Goal: Task Accomplishment & Management: Manage account settings

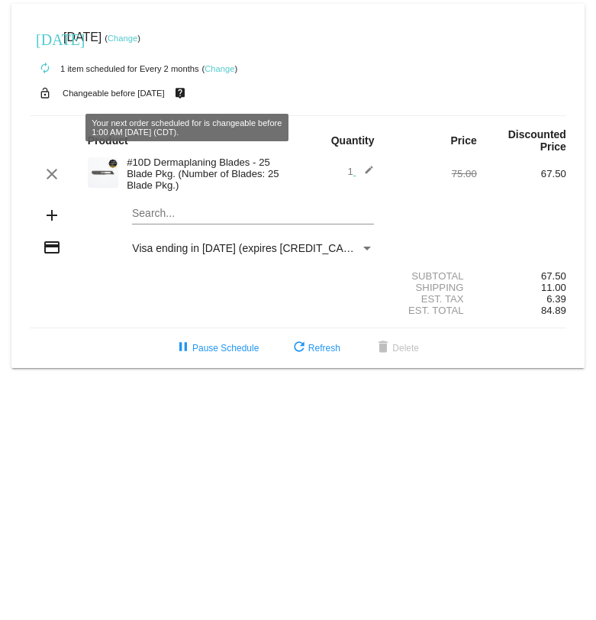
click at [189, 93] on mat-icon "live_help" at bounding box center [180, 93] width 18 height 20
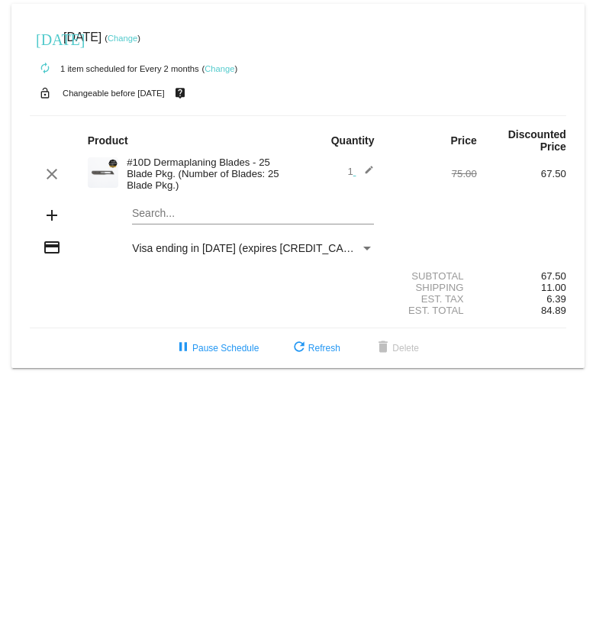
click at [227, 69] on link "Change" at bounding box center [220, 68] width 30 height 9
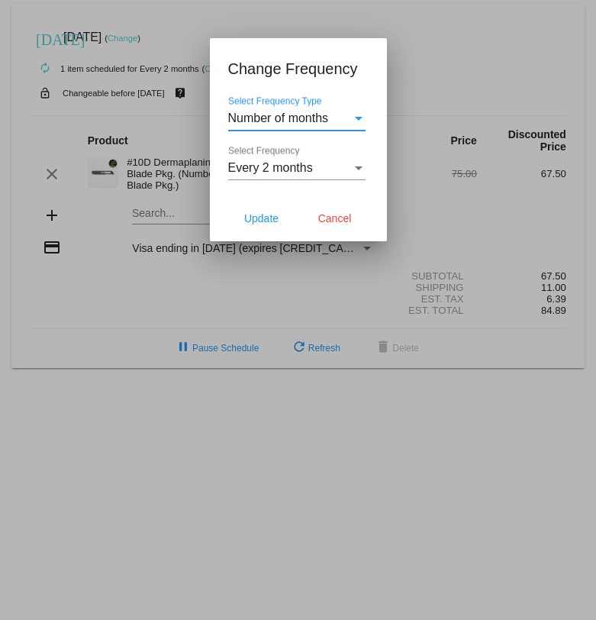
click at [342, 160] on div "Every 2 months Select Frequency" at bounding box center [296, 163] width 137 height 34
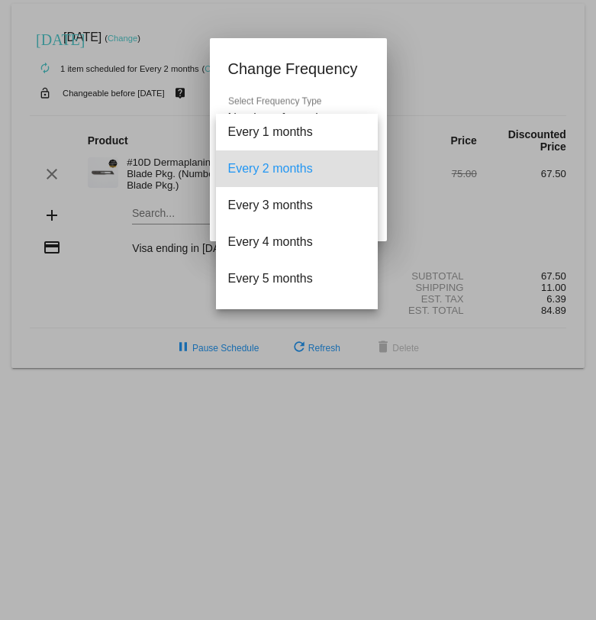
click at [595, 144] on div at bounding box center [298, 310] width 596 height 620
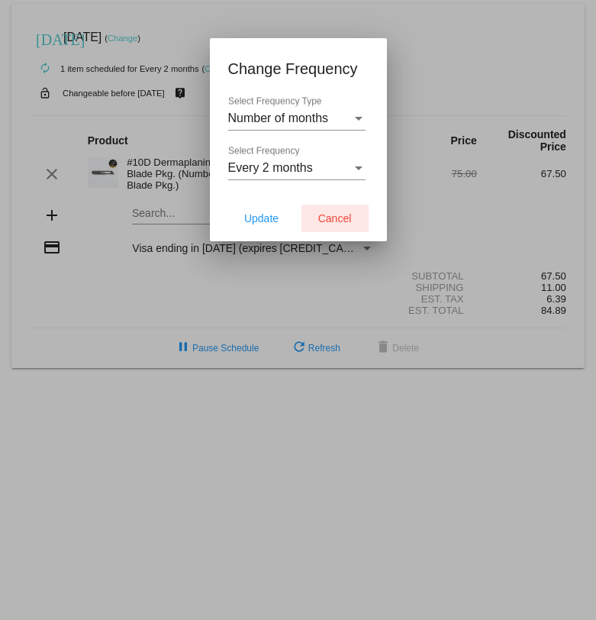
click at [344, 221] on span "Cancel" at bounding box center [335, 218] width 34 height 12
